Goal: Task Accomplishment & Management: Use online tool/utility

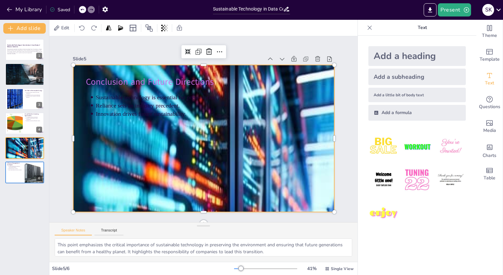
click at [130, 142] on div at bounding box center [252, 228] width 362 height 326
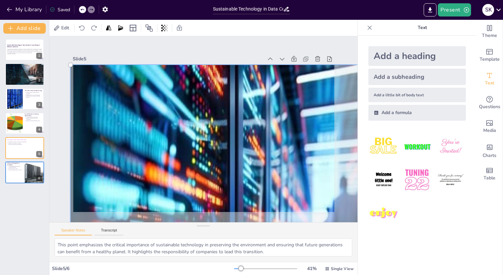
click at [89, 138] on div at bounding box center [252, 227] width 370 height 333
click at [129, 138] on div at bounding box center [252, 227] width 370 height 333
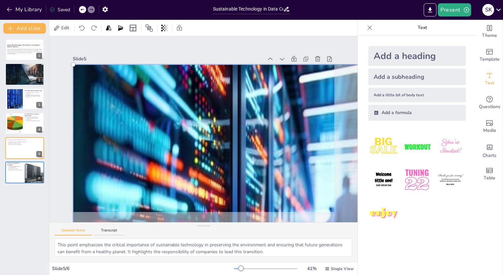
drag, startPoint x: 65, startPoint y: 132, endPoint x: 93, endPoint y: 132, distance: 28.0
click at [93, 132] on div at bounding box center [255, 227] width 370 height 333
click at [94, 134] on div at bounding box center [255, 227] width 370 height 333
click at [167, 204] on div at bounding box center [255, 227] width 370 height 333
click at [56, 172] on div "Slide 1 Sustainable Technology in Data Centres: A Case Study of Reliance Indust…" at bounding box center [203, 129] width 299 height 166
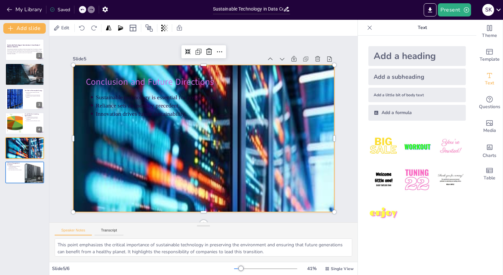
click at [101, 175] on div at bounding box center [254, 228] width 362 height 326
click at [68, 135] on div at bounding box center [70, 138] width 5 height 147
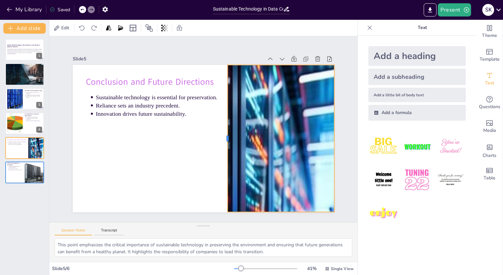
drag, startPoint x: 67, startPoint y: 135, endPoint x: 221, endPoint y: 147, distance: 155.0
click at [223, 147] on div at bounding box center [225, 138] width 5 height 147
click at [271, 150] on div at bounding box center [254, 228] width 362 height 326
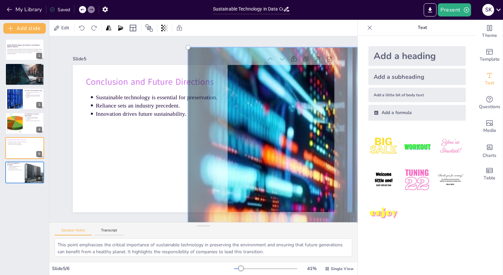
drag, startPoint x: 263, startPoint y: 150, endPoint x: 378, endPoint y: 132, distance: 116.3
click at [378, 132] on div "Document fonts Akatab Recently used Mulish Popular fonts Lato Montserrat Open S…" at bounding box center [251, 147] width 503 height 255
click at [292, 158] on div at bounding box center [370, 209] width 370 height 333
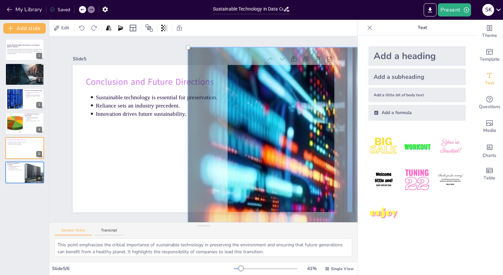
click at [292, 158] on div at bounding box center [370, 209] width 370 height 333
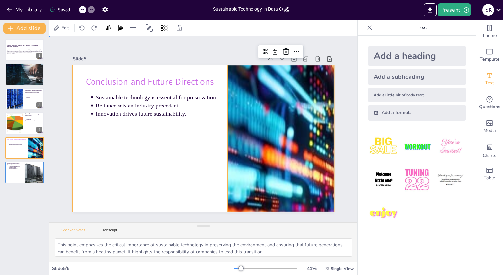
click at [175, 157] on div at bounding box center [204, 138] width 262 height 147
click at [295, 155] on div at bounding box center [369, 210] width 362 height 326
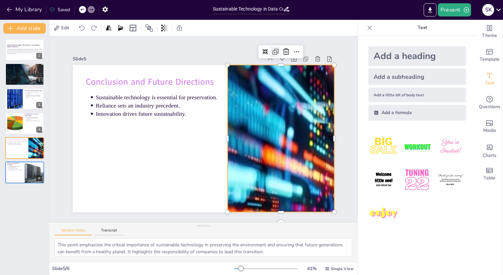
click at [272, 48] on icon at bounding box center [276, 52] width 8 height 8
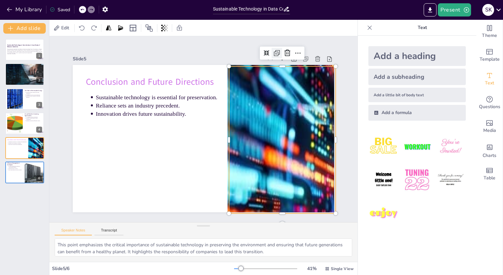
click at [272, 48] on div at bounding box center [277, 53] width 11 height 11
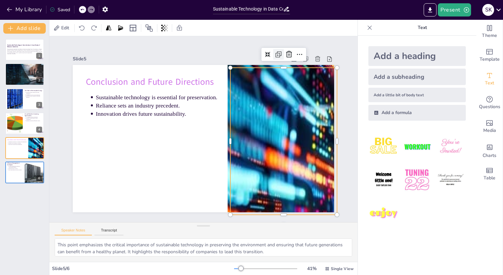
click at [275, 50] on icon at bounding box center [279, 54] width 8 height 8
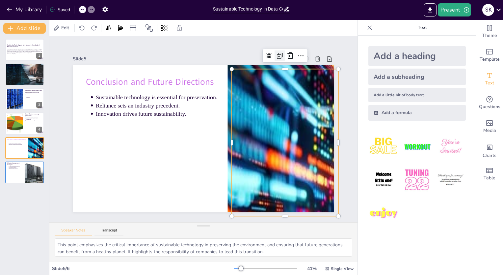
click at [276, 52] on icon at bounding box center [280, 56] width 8 height 8
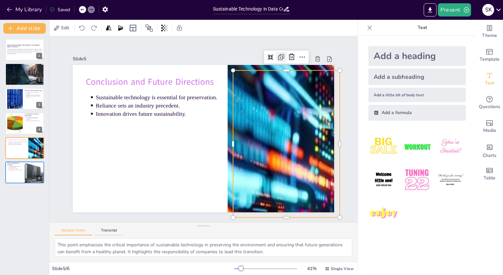
click at [276, 52] on div at bounding box center [281, 57] width 11 height 11
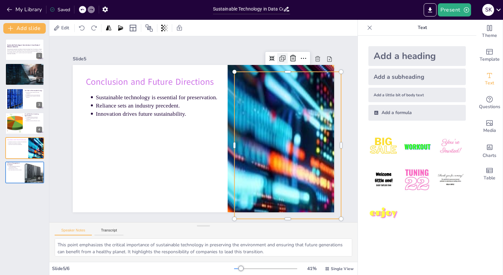
click at [273, 52] on div at bounding box center [288, 58] width 45 height 13
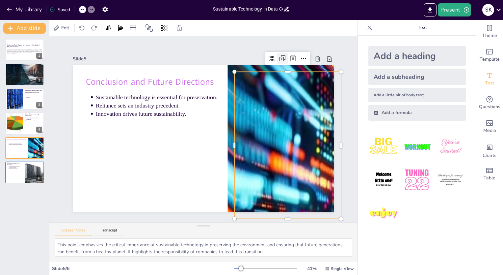
click at [273, 52] on div at bounding box center [288, 58] width 45 height 13
drag, startPoint x: 273, startPoint y: 50, endPoint x: 277, endPoint y: 53, distance: 5.4
click at [277, 53] on div at bounding box center [288, 58] width 45 height 13
click at [281, 56] on icon at bounding box center [283, 58] width 4 height 4
click at [279, 54] on icon at bounding box center [283, 58] width 8 height 8
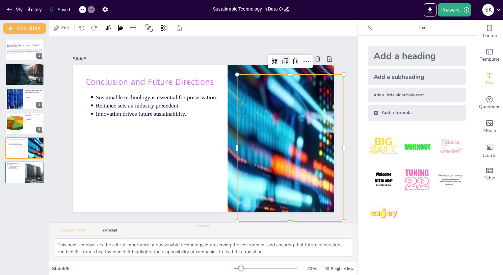
click at [280, 56] on div at bounding box center [285, 61] width 11 height 11
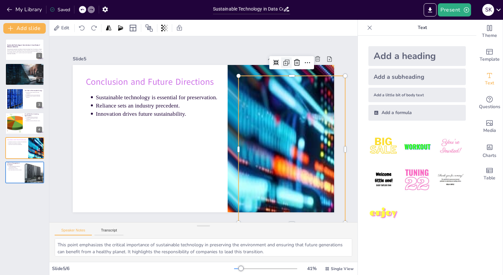
click at [277, 56] on div at bounding box center [292, 62] width 45 height 13
drag, startPoint x: 277, startPoint y: 53, endPoint x: 283, endPoint y: 60, distance: 9.1
click at [283, 60] on div at bounding box center [292, 62] width 45 height 13
click at [283, 60] on icon at bounding box center [287, 63] width 8 height 8
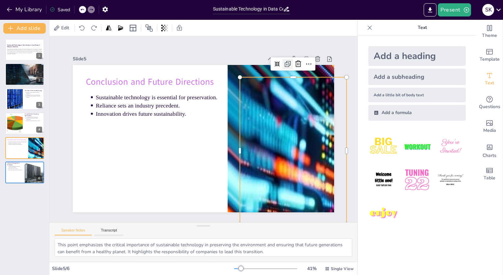
click at [284, 60] on icon at bounding box center [288, 64] width 8 height 8
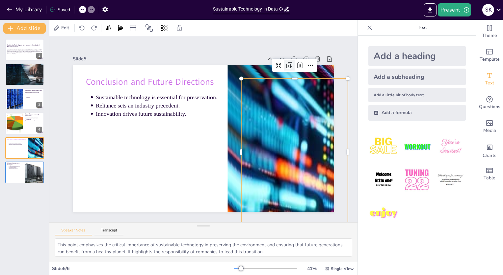
click at [286, 61] on icon at bounding box center [290, 65] width 8 height 8
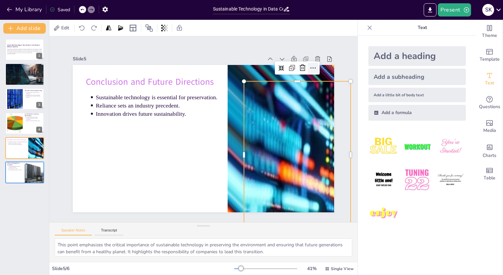
drag, startPoint x: 283, startPoint y: 60, endPoint x: 306, endPoint y: 64, distance: 23.4
click at [306, 64] on div at bounding box center [297, 68] width 42 height 11
click at [309, 64] on icon at bounding box center [313, 68] width 8 height 8
click at [300, 66] on icon at bounding box center [303, 68] width 6 height 7
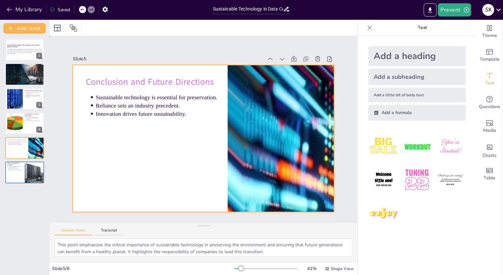
click at [182, 152] on div at bounding box center [204, 138] width 262 height 147
click at [23, 51] on p "This presentation explores how Reliance Industries employs Green IT practices t…" at bounding box center [25, 50] width 36 height 5
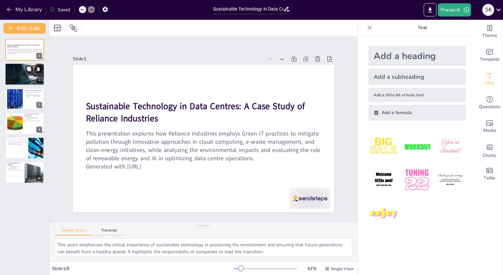
click at [16, 67] on p "Sustainable technology incorporates renewable energy sources." at bounding box center [25, 67] width 34 height 1
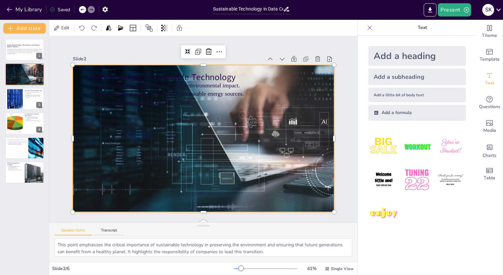
click at [125, 137] on div at bounding box center [203, 138] width 317 height 147
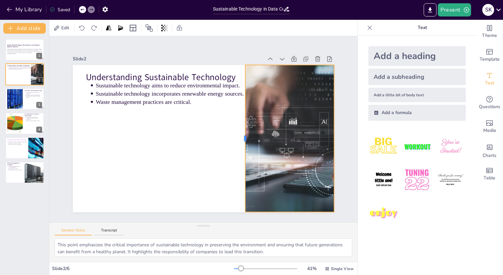
drag, startPoint x: 68, startPoint y: 135, endPoint x: 240, endPoint y: 139, distance: 172.7
click at [240, 139] on div at bounding box center [242, 138] width 5 height 147
click at [259, 157] on div at bounding box center [203, 138] width 317 height 147
